Goal: Transaction & Acquisition: Book appointment/travel/reservation

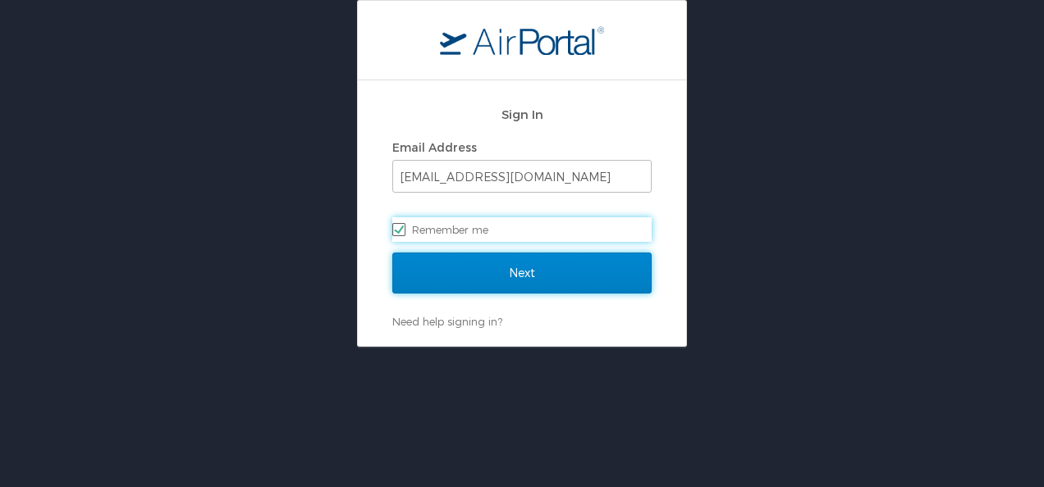
click at [451, 272] on input "Next" at bounding box center [521, 273] width 259 height 41
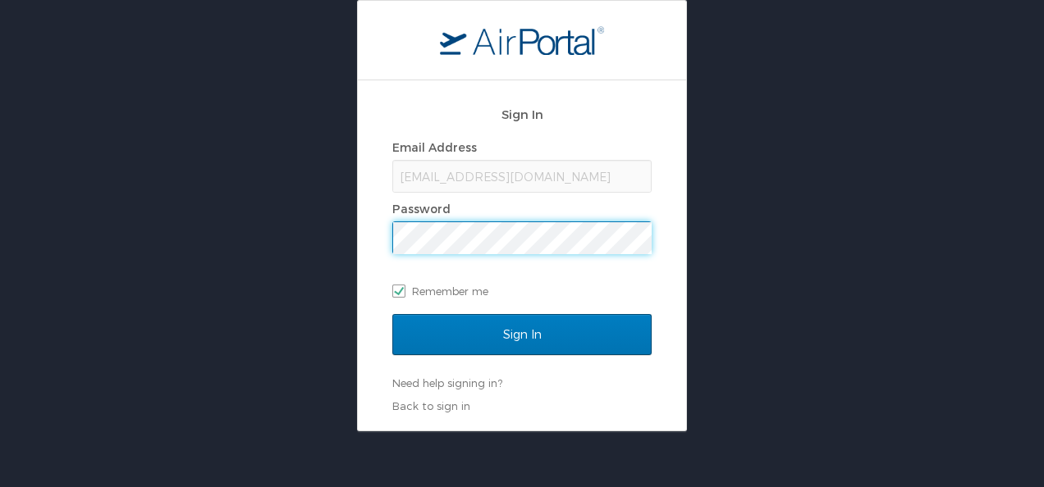
click at [392, 314] on input "Sign In" at bounding box center [521, 334] width 259 height 41
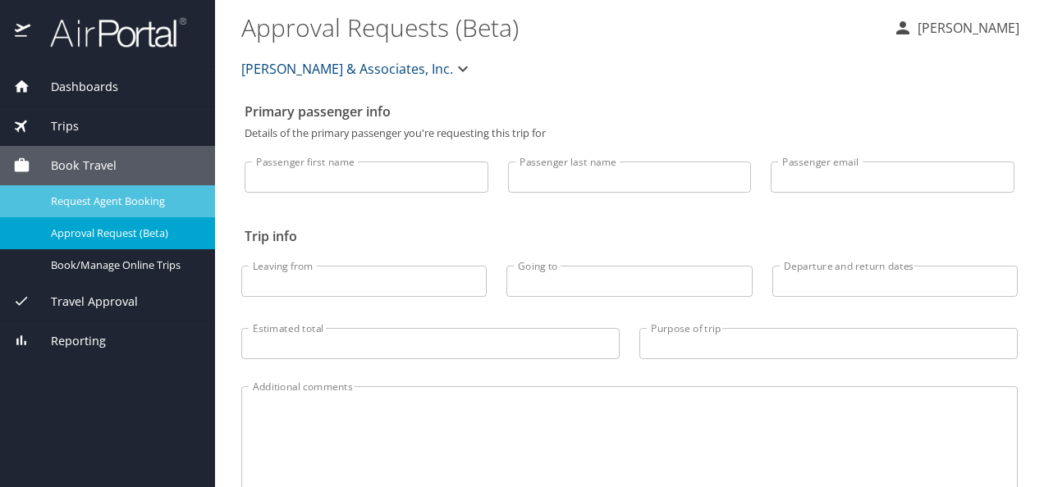
click at [112, 211] on link "Request Agent Booking" at bounding box center [107, 201] width 215 height 32
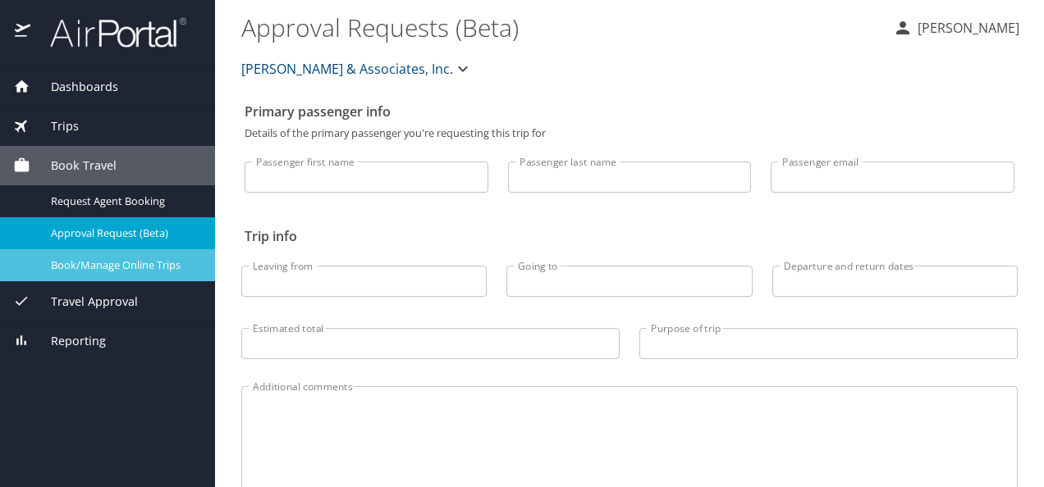
click at [77, 271] on span "Book/Manage Online Trips" at bounding box center [123, 266] width 144 height 16
